Goal: Task Accomplishment & Management: Manage account settings

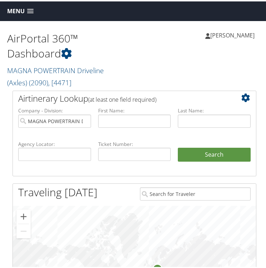
click at [212, 33] on span "[PERSON_NAME]" at bounding box center [233, 34] width 44 height 8
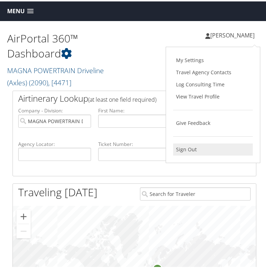
click at [186, 147] on link "Sign Out" at bounding box center [213, 148] width 80 height 12
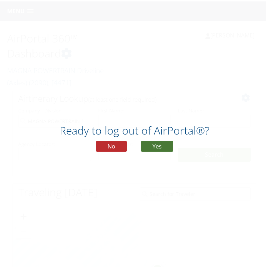
click at [149, 144] on button "Yes" at bounding box center [157, 145] width 32 height 11
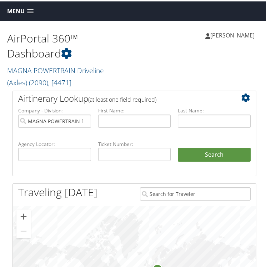
click at [237, 34] on span "[PERSON_NAME]" at bounding box center [233, 34] width 44 height 8
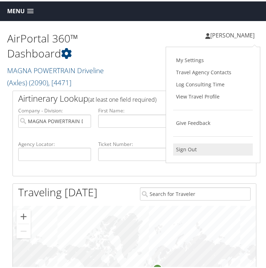
click at [184, 150] on link "Sign Out" at bounding box center [213, 148] width 80 height 12
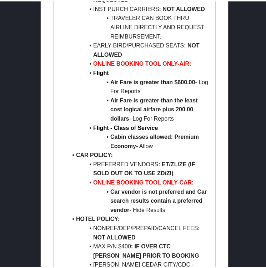
scroll to position [795, 0]
